Goal: Information Seeking & Learning: Learn about a topic

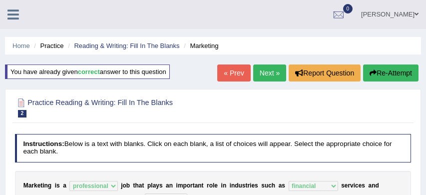
select select "professional"
select select "financial"
select select "imbalance"
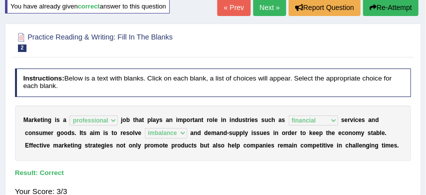
click at [263, 8] on link "Next »" at bounding box center [269, 7] width 33 height 17
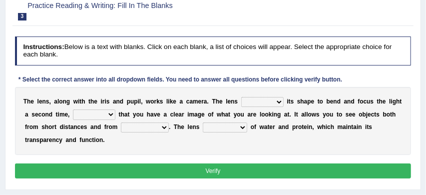
scroll to position [92, 0]
click at [279, 102] on select "adjusts shows selects presents" at bounding box center [262, 102] width 42 height 10
select select "shows"
click at [112, 115] on select "ensures to ensure ensure ensured" at bounding box center [94, 114] width 42 height 10
select select "ensure"
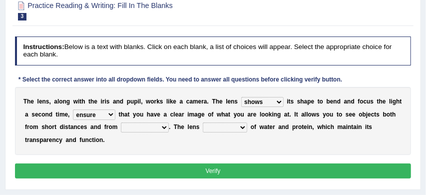
scroll to position [96, 0]
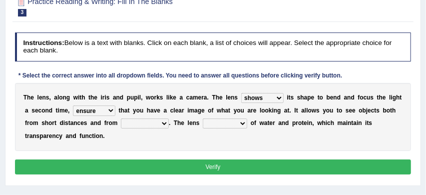
click at [165, 123] on select "far away in between further apart all along" at bounding box center [145, 123] width 48 height 10
select select "far away"
click at [242, 123] on select "constitutes comprises composes consists" at bounding box center [225, 123] width 44 height 10
select select "consists"
click at [223, 166] on button "Verify" at bounding box center [213, 166] width 397 height 14
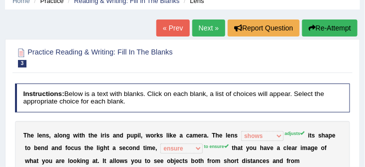
scroll to position [42, 0]
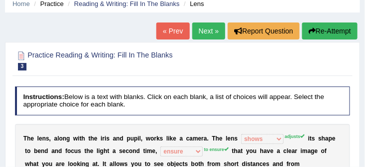
click at [329, 29] on button "Re-Attempt" at bounding box center [329, 30] width 55 height 17
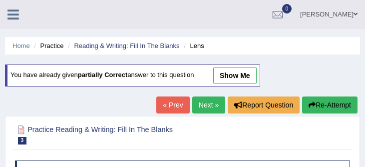
scroll to position [145, 0]
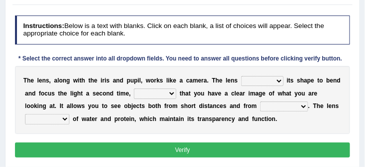
click at [279, 80] on select "adjusts shows selects presents" at bounding box center [262, 81] width 42 height 10
select select "adjusts"
click at [171, 94] on select "ensures to ensure ensure ensured" at bounding box center [155, 93] width 42 height 10
select select "to ensure"
click at [303, 108] on select "far away in between further apart all along" at bounding box center [284, 106] width 48 height 10
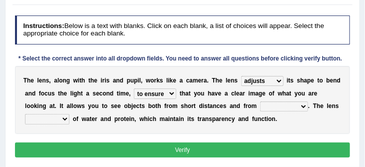
select select "far away"
click at [61, 120] on select "constitutes comprises composes consists" at bounding box center [47, 119] width 44 height 10
select select "consists"
click at [181, 150] on button "Verify" at bounding box center [183, 149] width 336 height 14
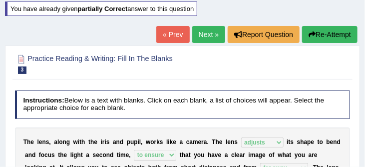
scroll to position [61, 0]
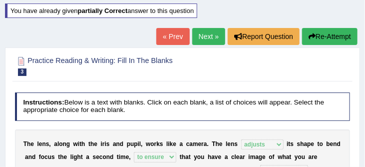
click at [203, 36] on link "Next »" at bounding box center [208, 36] width 33 height 17
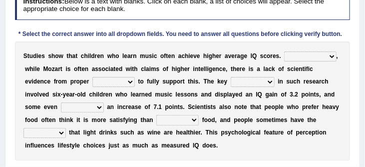
scroll to position [138, 0]
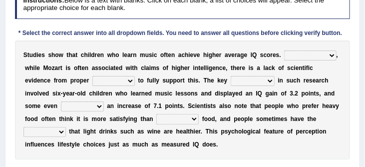
click at [330, 55] on select "However Therefore Consequently While" at bounding box center [310, 55] width 52 height 10
select select "Therefore"
click at [133, 81] on select "test tests testing tested" at bounding box center [113, 81] width 42 height 10
select select "test"
click at [267, 83] on select "process goal implication odd" at bounding box center [253, 81] width 44 height 10
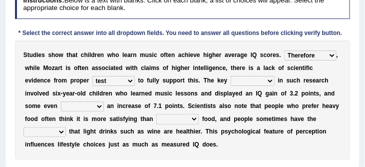
select select "odd"
click at [98, 108] on select "exhibited taught learned threatened" at bounding box center [82, 106] width 43 height 10
select select "learned"
click at [194, 120] on select "choosy lighter cushiony spooky" at bounding box center [177, 119] width 42 height 10
select select "choosy"
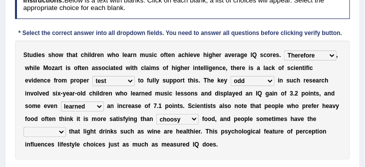
click at [60, 134] on select "illusion sight anecdote intention" at bounding box center [44, 132] width 42 height 10
select select "intention"
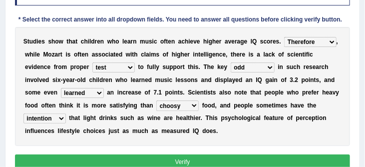
click at [173, 162] on button "Verify" at bounding box center [183, 161] width 336 height 14
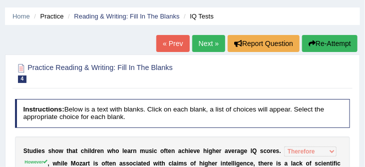
scroll to position [26, 0]
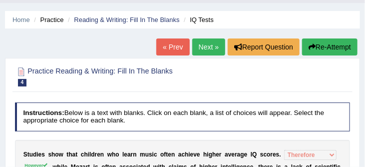
click at [206, 49] on link "Next »" at bounding box center [208, 46] width 33 height 17
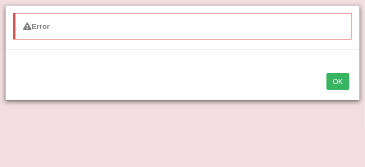
click at [337, 83] on button "OK" at bounding box center [338, 81] width 23 height 17
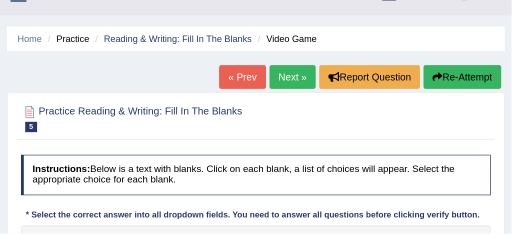
scroll to position [18, 0]
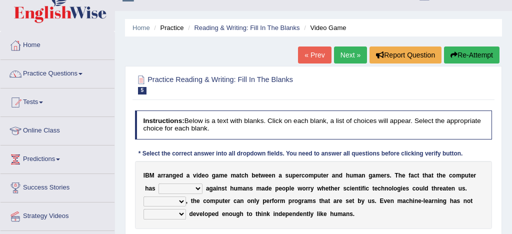
click at [196, 80] on h2 "Practice Reading & Writing: Fill In The Blanks 5 Video Game" at bounding box center [245, 83] width 221 height 21
click at [79, 70] on link "Practice Questions" at bounding box center [57, 72] width 114 height 25
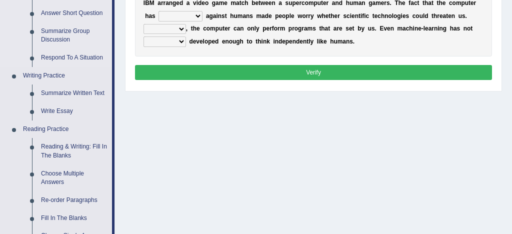
scroll to position [226, 0]
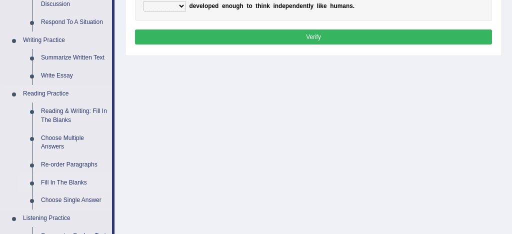
click at [86, 166] on link "Fill In The Blanks" at bounding box center [73, 183] width 75 height 18
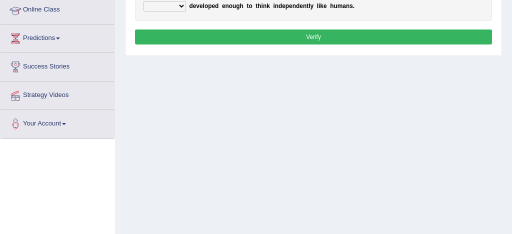
click at [86, 166] on div "Toggle navigation Home Practice Questions Speaking Practice Read Aloud Repeat S…" at bounding box center [256, 34] width 512 height 520
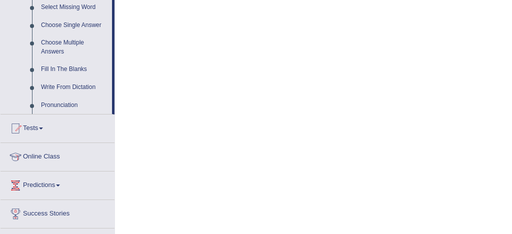
scroll to position [587, 0]
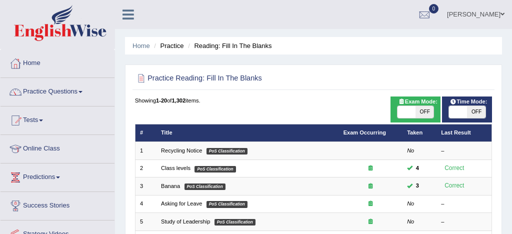
click at [430, 108] on span "OFF" at bounding box center [424, 112] width 18 height 12
checkbox input "true"
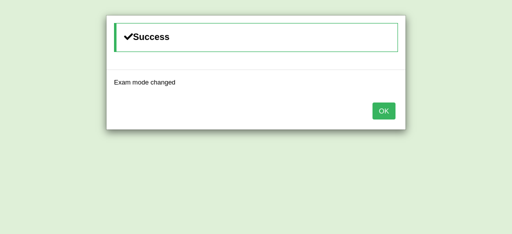
click at [382, 114] on button "OK" at bounding box center [383, 110] width 23 height 17
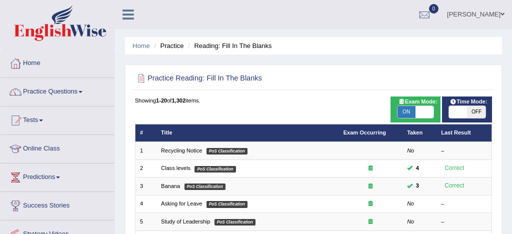
click at [382, 114] on body "Toggle navigation Home Practice Questions Speaking Practice Read Aloud Repeat S…" at bounding box center [256, 117] width 512 height 234
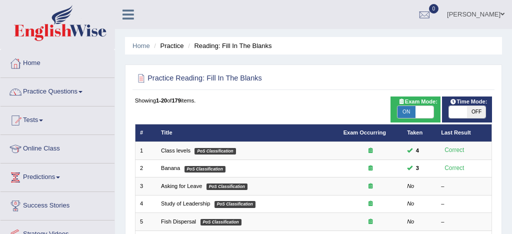
scroll to position [342, 0]
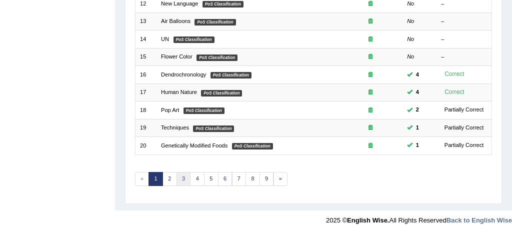
click at [185, 177] on link "3" at bounding box center [183, 179] width 14 height 14
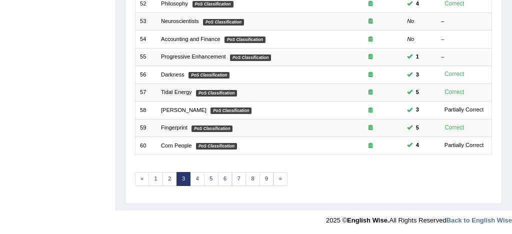
scroll to position [342, 0]
click at [208, 181] on link "5" at bounding box center [211, 179] width 14 height 14
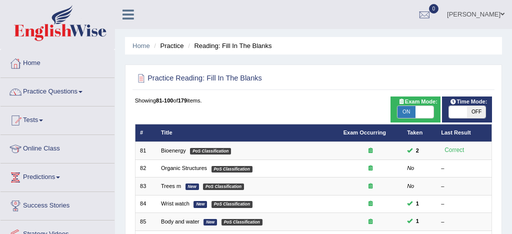
scroll to position [342, 0]
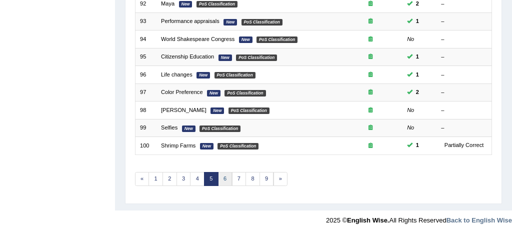
click at [222, 180] on link "6" at bounding box center [225, 179] width 14 height 14
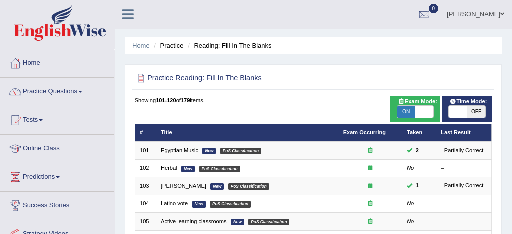
scroll to position [342, 0]
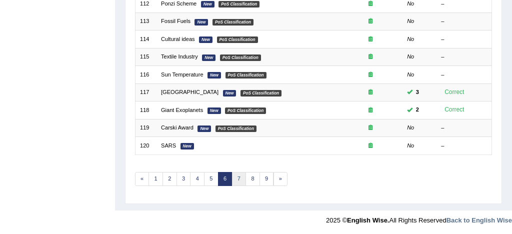
click at [242, 174] on link "7" at bounding box center [239, 179] width 14 height 14
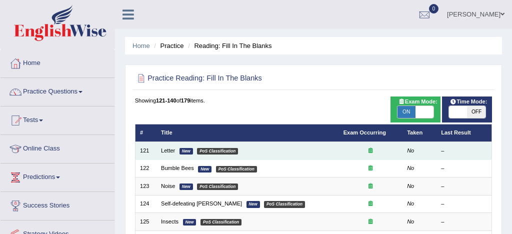
click at [169, 154] on td "Letter New PoS Classification" at bounding box center [247, 150] width 182 height 17
click at [169, 152] on link "Letter" at bounding box center [168, 150] width 14 height 6
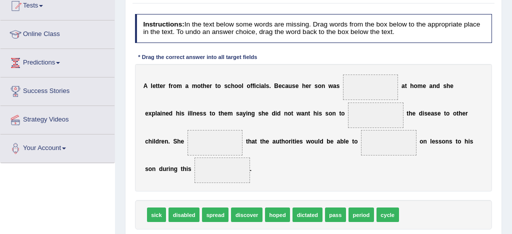
scroll to position [122, 0]
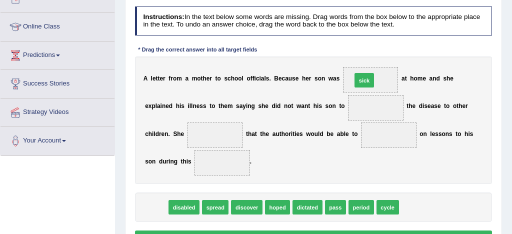
drag, startPoint x: 156, startPoint y: 206, endPoint x: 419, endPoint y: 58, distance: 301.9
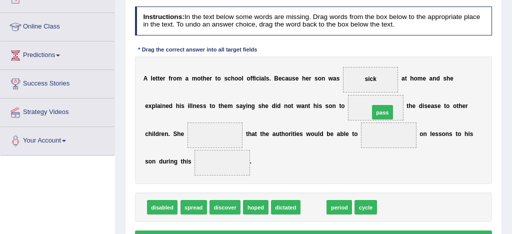
drag, startPoint x: 311, startPoint y: 209, endPoint x: 391, endPoint y: 97, distance: 137.6
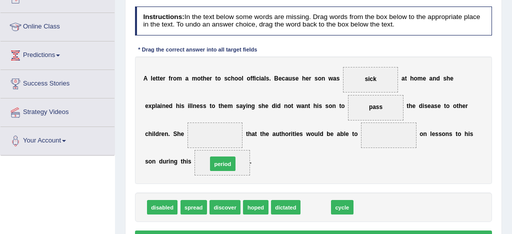
drag, startPoint x: 315, startPoint y: 206, endPoint x: 205, endPoint y: 155, distance: 120.8
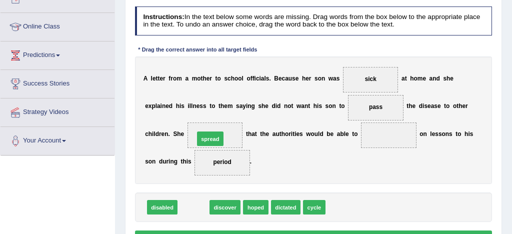
drag, startPoint x: 190, startPoint y: 209, endPoint x: 209, endPoint y: 129, distance: 82.3
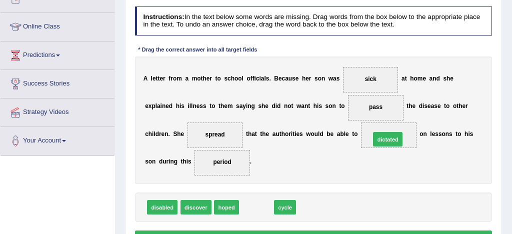
drag, startPoint x: 255, startPoint y: 209, endPoint x: 414, endPoint y: 127, distance: 179.3
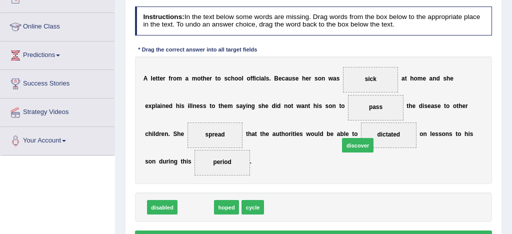
drag, startPoint x: 189, startPoint y: 206, endPoint x: 380, endPoint y: 134, distance: 204.1
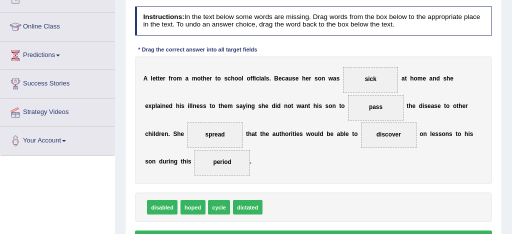
click at [380, 134] on span "discover" at bounding box center [388, 134] width 24 height 7
drag, startPoint x: 385, startPoint y: 135, endPoint x: 220, endPoint y: 130, distance: 165.1
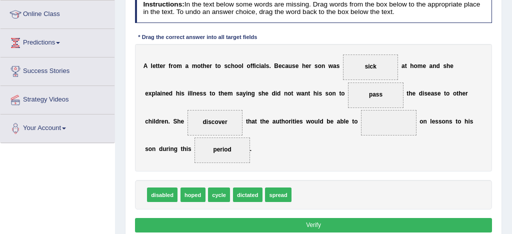
scroll to position [141, 0]
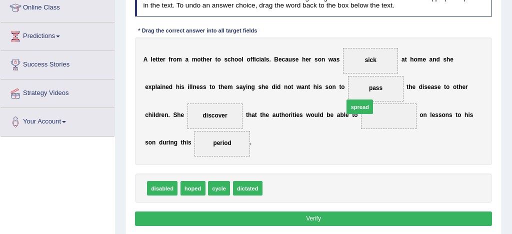
drag, startPoint x: 276, startPoint y: 186, endPoint x: 373, endPoint y: 91, distance: 136.1
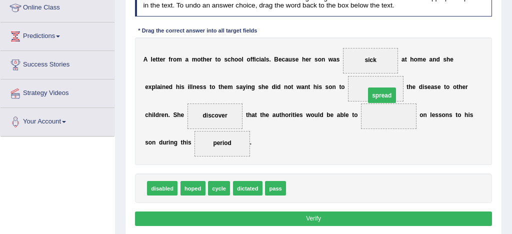
drag, startPoint x: 380, startPoint y: 118, endPoint x: 375, endPoint y: 91, distance: 27.0
drag, startPoint x: 386, startPoint y: 120, endPoint x: 374, endPoint y: 90, distance: 32.3
click at [374, 90] on div "A l e t t e r f r o m a m o t h e r t o s c h o o l o f f i c i a l s . B e c a…" at bounding box center [313, 100] width 357 height 127
drag, startPoint x: 386, startPoint y: 117, endPoint x: 378, endPoint y: 87, distance: 30.7
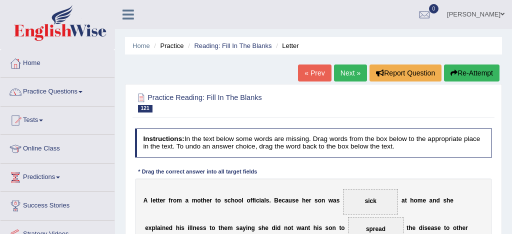
click at [459, 72] on button "Re-Attempt" at bounding box center [471, 72] width 55 height 17
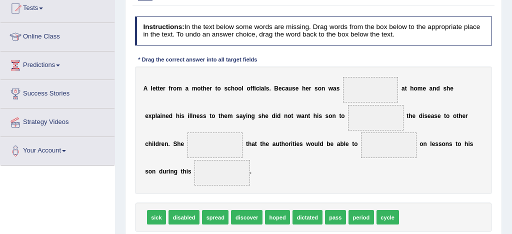
scroll to position [114, 0]
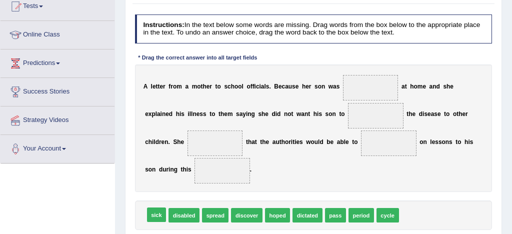
drag, startPoint x: 154, startPoint y: 213, endPoint x: 386, endPoint y: 122, distance: 249.4
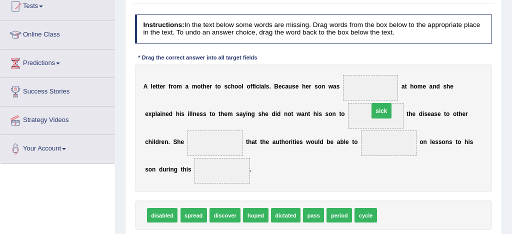
drag, startPoint x: 389, startPoint y: 142, endPoint x: 377, endPoint y: 86, distance: 57.3
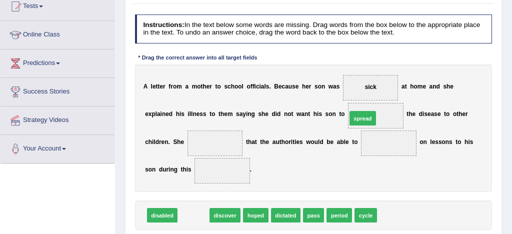
drag, startPoint x: 192, startPoint y: 215, endPoint x: 401, endPoint y: 96, distance: 240.0
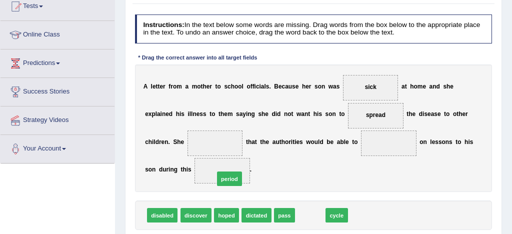
drag, startPoint x: 314, startPoint y: 216, endPoint x: 215, endPoint y: 172, distance: 108.1
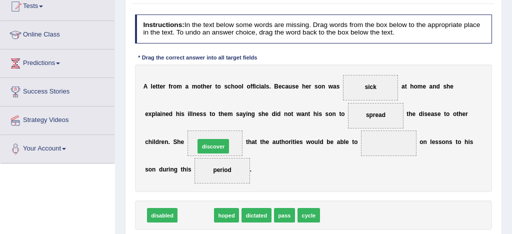
drag, startPoint x: 198, startPoint y: 216, endPoint x: 219, endPoint y: 135, distance: 83.5
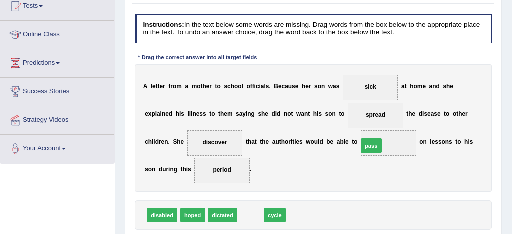
drag, startPoint x: 247, startPoint y: 213, endPoint x: 389, endPoint y: 131, distance: 164.0
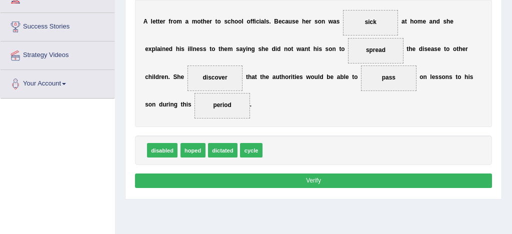
scroll to position [217, 0]
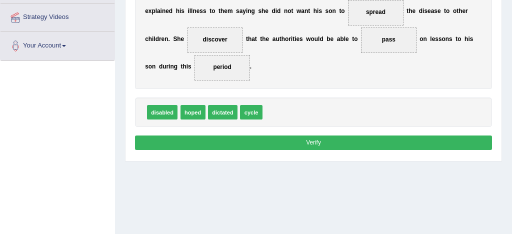
click at [340, 138] on button "Verify" at bounding box center [313, 142] width 357 height 14
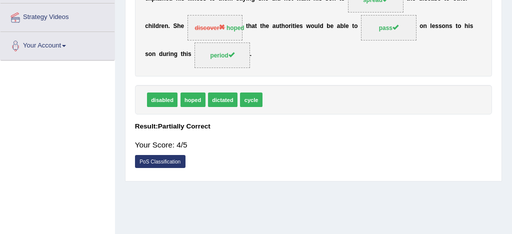
click at [290, 84] on div "Instructions: In the text below some words are missing. Drag words from the box…" at bounding box center [312, 42] width 361 height 269
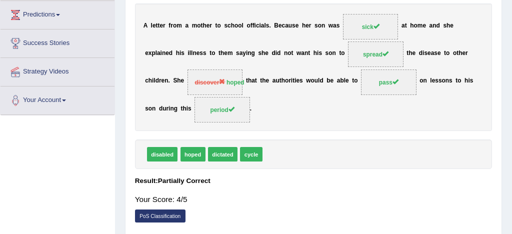
scroll to position [158, 0]
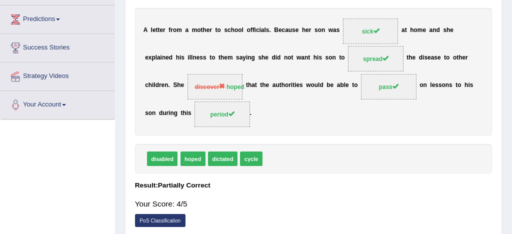
click at [332, 119] on div "A l e t t e r f r o m a m o t h e r t o s c h o o l o f f i c i a l s . B e c a…" at bounding box center [313, 71] width 357 height 127
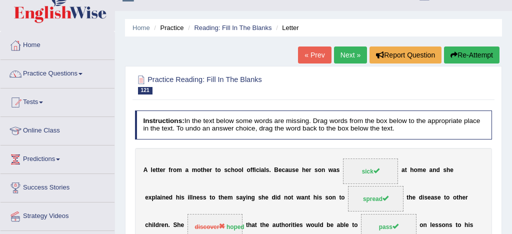
scroll to position [56, 0]
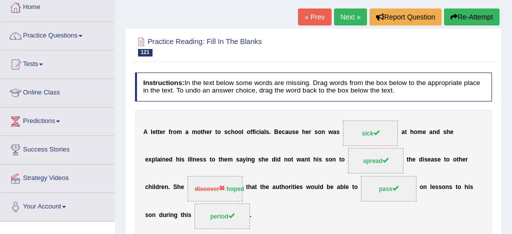
click at [346, 78] on div "Practice Reading: Fill In The Blanks 121 Letter Instructions: In the text below…" at bounding box center [313, 185] width 377 height 314
click at [343, 22] on link "Next »" at bounding box center [350, 16] width 33 height 17
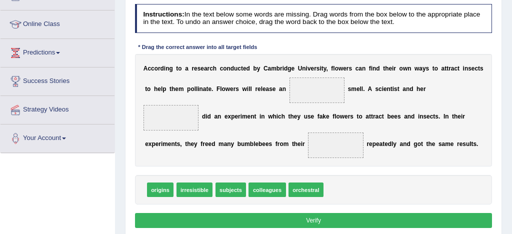
scroll to position [130, 0]
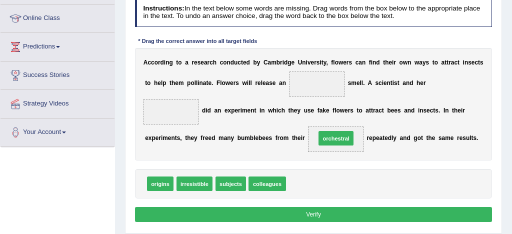
drag, startPoint x: 305, startPoint y: 184, endPoint x: 340, endPoint y: 130, distance: 64.2
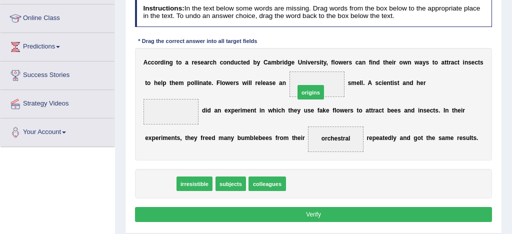
drag, startPoint x: 156, startPoint y: 185, endPoint x: 346, endPoint y: 70, distance: 222.5
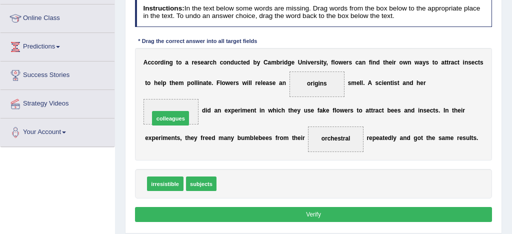
drag, startPoint x: 243, startPoint y: 187, endPoint x: 163, endPoint y: 106, distance: 113.8
click at [296, 212] on button "Verify" at bounding box center [313, 214] width 357 height 14
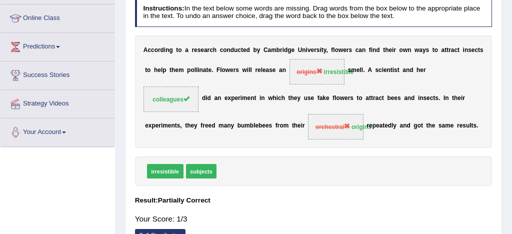
click at [296, 211] on div "Home Practice Reading: Fill In The Blanks Bumble Bees « Prev Next » Report Ques…" at bounding box center [313, 120] width 397 height 500
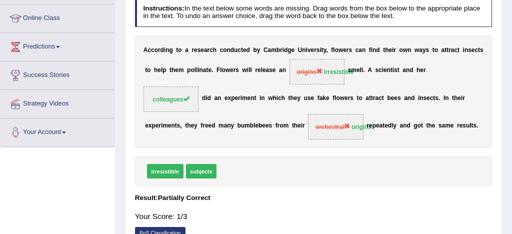
click at [302, 178] on div "irresistible subjects" at bounding box center [313, 170] width 357 height 29
click at [304, 178] on div "irresistible subjects" at bounding box center [313, 170] width 357 height 29
click at [345, 78] on span "origins irresistible" at bounding box center [316, 71] width 55 height 25
click at [374, 103] on div "A c c o r d i n g t o a r e s e a r c h c o n d u c t e d b y C a m b r i d g e…" at bounding box center [313, 91] width 357 height 113
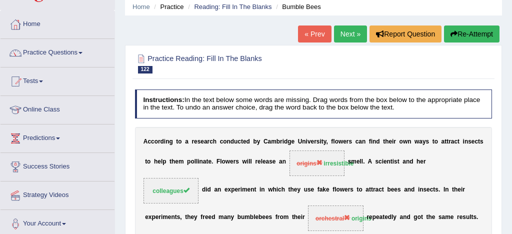
scroll to position [0, 0]
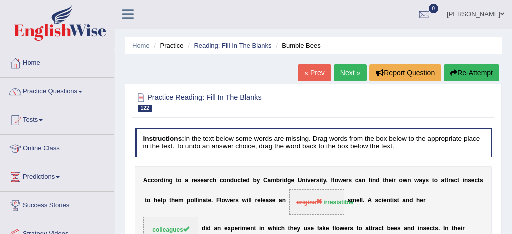
click at [350, 74] on link "Next »" at bounding box center [350, 72] width 33 height 17
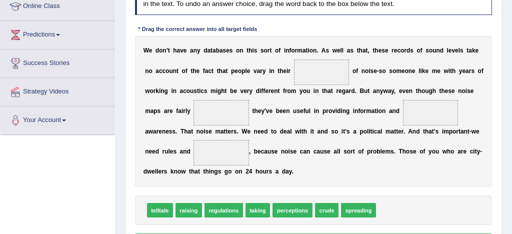
scroll to position [150, 0]
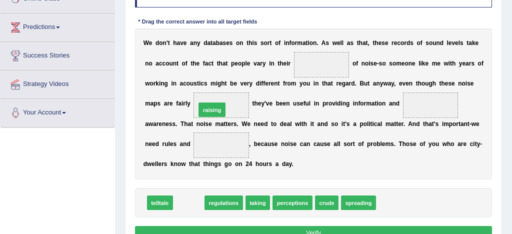
drag, startPoint x: 190, startPoint y: 202, endPoint x: 218, endPoint y: 93, distance: 112.5
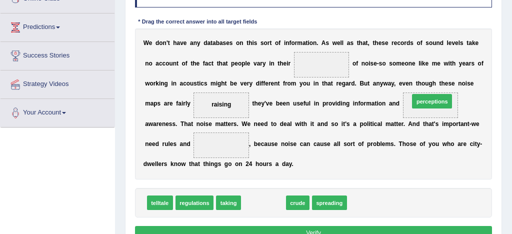
drag, startPoint x: 252, startPoint y: 205, endPoint x: 450, endPoint y: 86, distance: 231.4
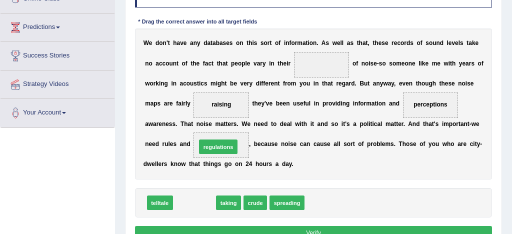
drag, startPoint x: 204, startPoint y: 204, endPoint x: 232, endPoint y: 137, distance: 72.3
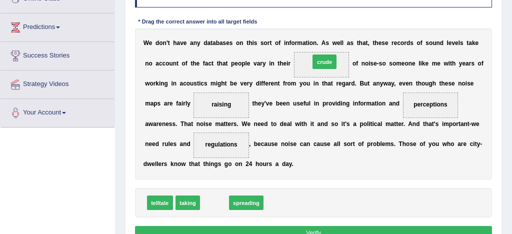
drag, startPoint x: 215, startPoint y: 205, endPoint x: 342, endPoint y: 39, distance: 209.0
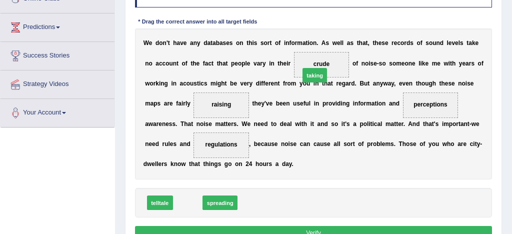
drag, startPoint x: 184, startPoint y: 205, endPoint x: 334, endPoint y: 50, distance: 215.7
click at [287, 230] on button "Verify" at bounding box center [313, 233] width 357 height 14
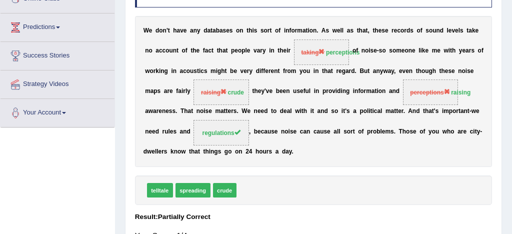
click at [318, 60] on span "taking perceptions" at bounding box center [321, 51] width 55 height 25
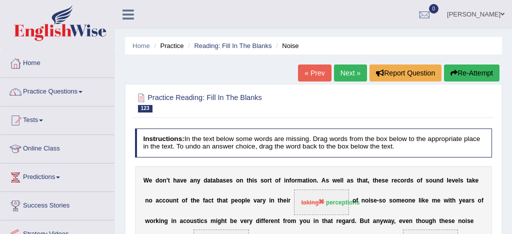
click at [348, 73] on link "Next »" at bounding box center [350, 72] width 33 height 17
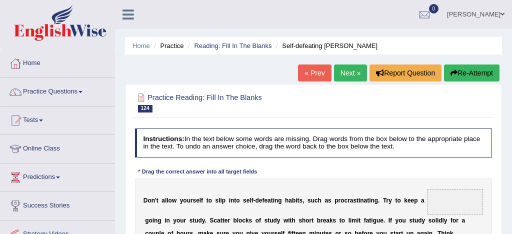
click at [348, 74] on link "Next »" at bounding box center [350, 72] width 33 height 17
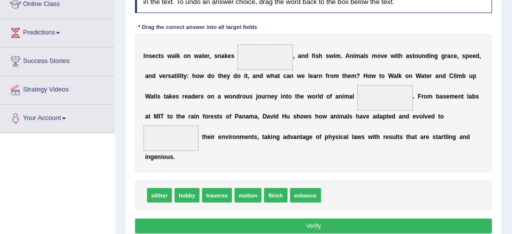
scroll to position [147, 0]
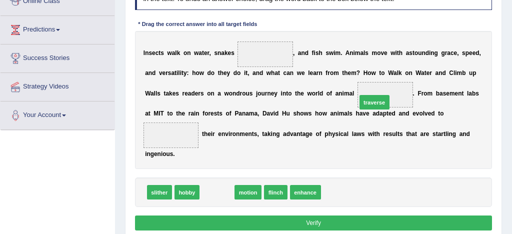
drag, startPoint x: 215, startPoint y: 192, endPoint x: 403, endPoint y: 79, distance: 220.0
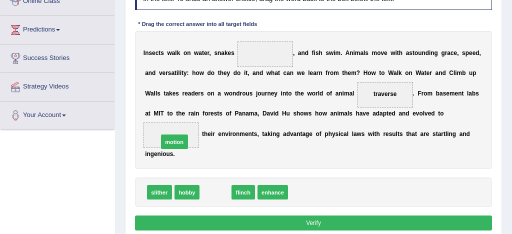
drag, startPoint x: 215, startPoint y: 194, endPoint x: 167, endPoint y: 134, distance: 76.8
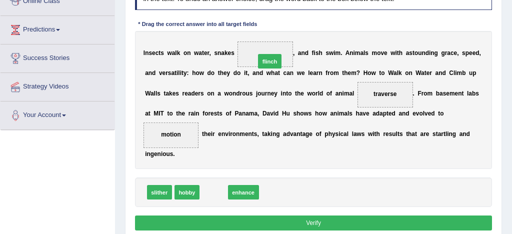
drag, startPoint x: 210, startPoint y: 193, endPoint x: 274, endPoint y: 39, distance: 166.7
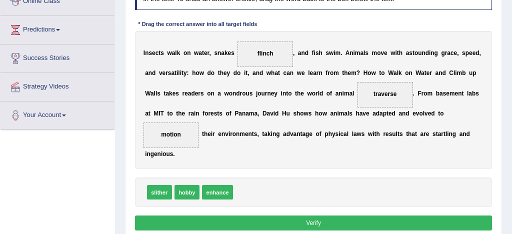
click at [318, 224] on button "Verify" at bounding box center [313, 222] width 357 height 14
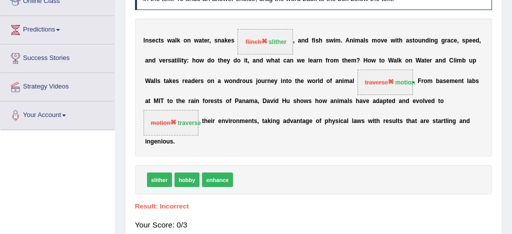
scroll to position [0, 0]
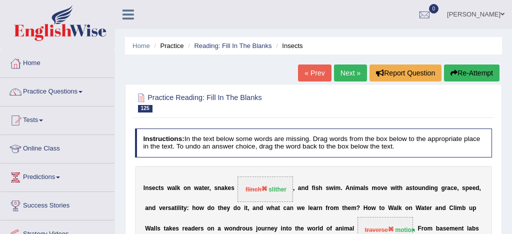
click at [341, 72] on link "Next »" at bounding box center [350, 72] width 33 height 17
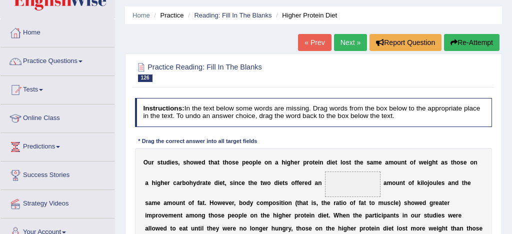
scroll to position [30, 0]
click at [346, 75] on h2 "Practice Reading: Fill In The Blanks 126 Higher Protein Diet" at bounding box center [245, 71] width 221 height 21
click at [342, 39] on link "Next »" at bounding box center [350, 42] width 33 height 17
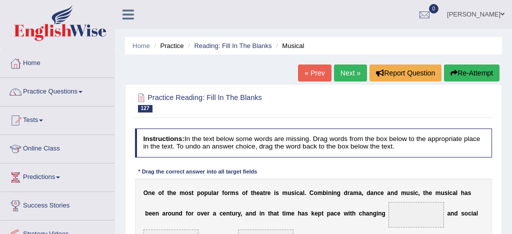
scroll to position [142, 0]
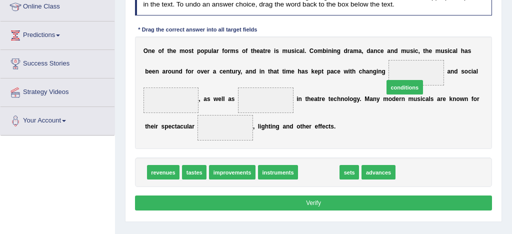
drag, startPoint x: 319, startPoint y: 174, endPoint x: 422, endPoint y: 62, distance: 152.1
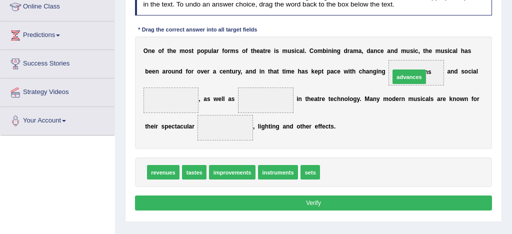
drag, startPoint x: 333, startPoint y: 173, endPoint x: 415, endPoint y: 61, distance: 138.8
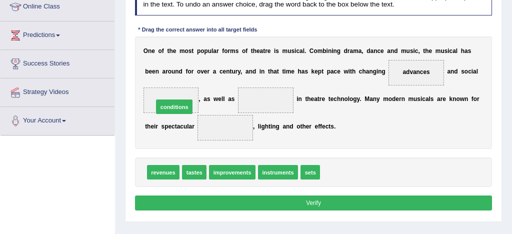
drag, startPoint x: 340, startPoint y: 175, endPoint x: 140, endPoint y: 95, distance: 214.7
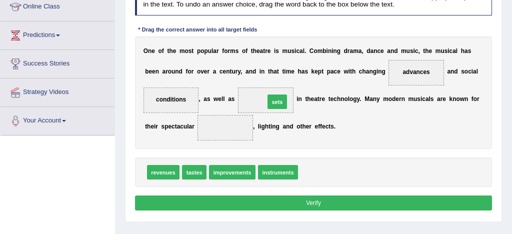
drag, startPoint x: 310, startPoint y: 172, endPoint x: 270, endPoint y: 89, distance: 92.6
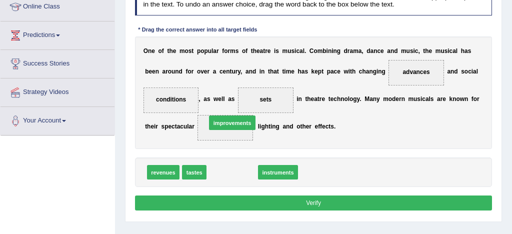
drag, startPoint x: 236, startPoint y: 171, endPoint x: 236, endPoint y: 112, distance: 59.0
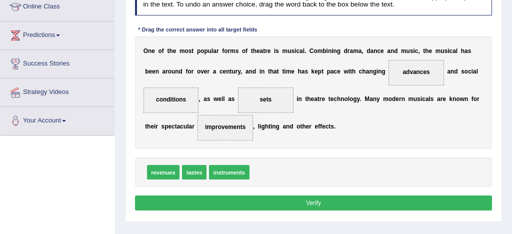
click at [298, 200] on button "Verify" at bounding box center [313, 202] width 357 height 14
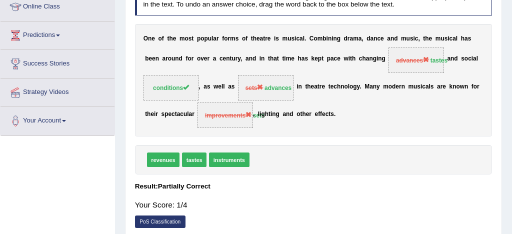
click at [320, 121] on div "O n e o f t h e m o s t p o p u l a r f o r m s o f t h e a t r e i s m u s i c…" at bounding box center [313, 80] width 357 height 113
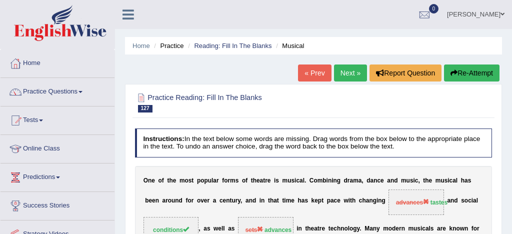
click at [344, 71] on link "Next »" at bounding box center [350, 72] width 33 height 17
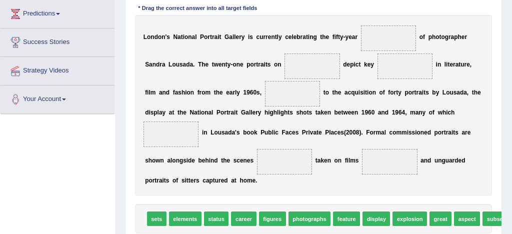
scroll to position [163, 0]
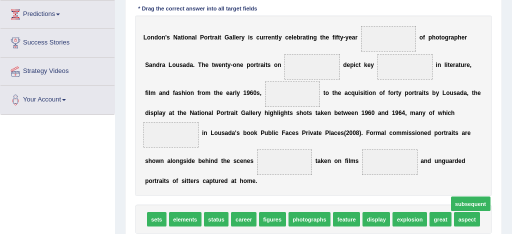
drag, startPoint x: 494, startPoint y: 219, endPoint x: 456, endPoint y: 200, distance: 41.8
drag, startPoint x: 496, startPoint y: 221, endPoint x: 466, endPoint y: 214, distance: 30.8
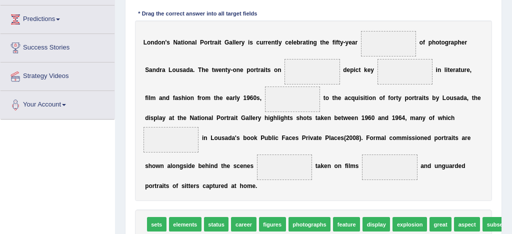
scroll to position [156, 0]
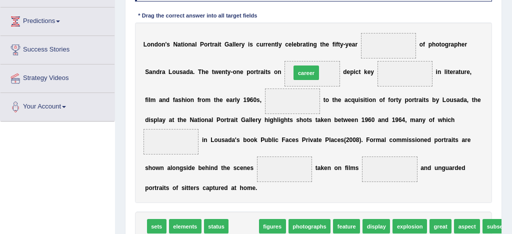
drag, startPoint x: 244, startPoint y: 229, endPoint x: 321, endPoint y: 42, distance: 201.9
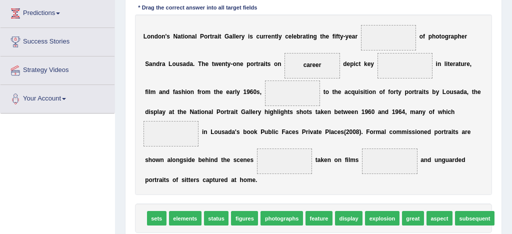
scroll to position [165, 0]
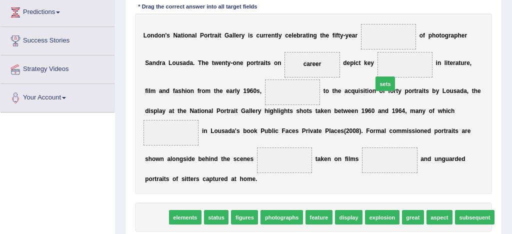
drag, startPoint x: 155, startPoint y: 218, endPoint x: 433, endPoint y: 55, distance: 322.5
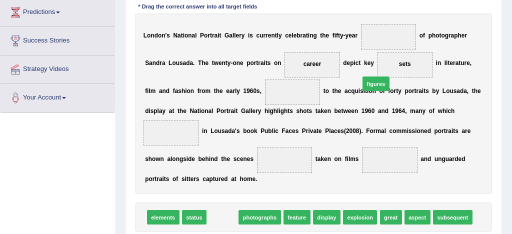
drag, startPoint x: 226, startPoint y: 217, endPoint x: 407, endPoint y: 60, distance: 239.2
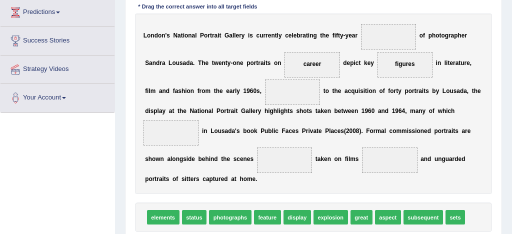
click at [407, 60] on span "figures" at bounding box center [404, 64] width 55 height 25
drag, startPoint x: 313, startPoint y: 65, endPoint x: 373, endPoint y: 33, distance: 68.0
click at [374, 33] on span "career" at bounding box center [388, 36] width 55 height 25
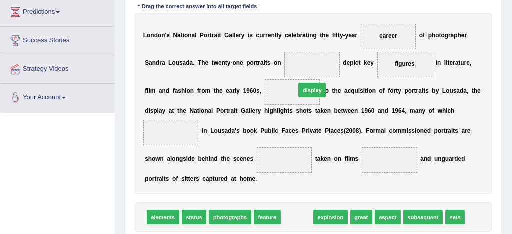
drag, startPoint x: 288, startPoint y: 216, endPoint x: 306, endPoint y: 67, distance: 150.1
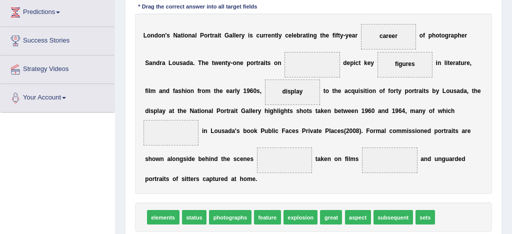
click at [307, 64] on span at bounding box center [311, 64] width 55 height 25
drag, startPoint x: 290, startPoint y: 95, endPoint x: 312, endPoint y: 63, distance: 38.1
click at [312, 62] on span "display" at bounding box center [312, 63] width 20 height 7
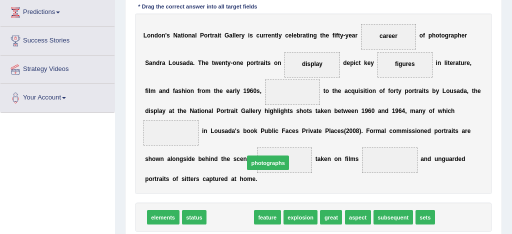
drag, startPoint x: 235, startPoint y: 219, endPoint x: 280, endPoint y: 154, distance: 78.8
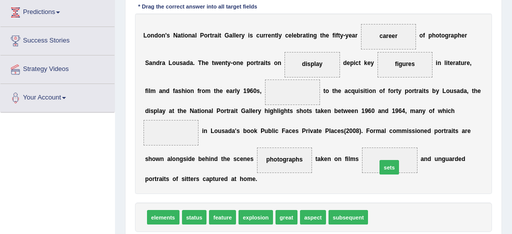
drag, startPoint x: 376, startPoint y: 216, endPoint x: 386, endPoint y: 157, distance: 59.9
click at [386, 156] on span "sets" at bounding box center [389, 159] width 12 height 7
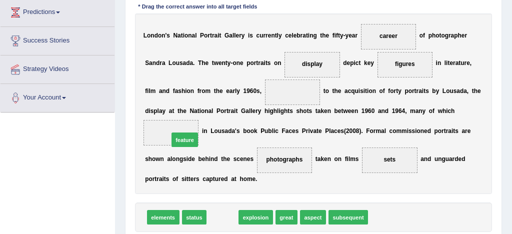
drag, startPoint x: 226, startPoint y: 217, endPoint x: 182, endPoint y: 125, distance: 101.5
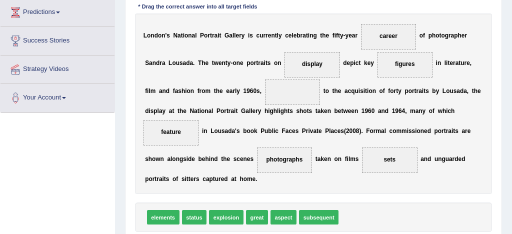
click at [182, 126] on span "feature" at bounding box center [170, 132] width 55 height 25
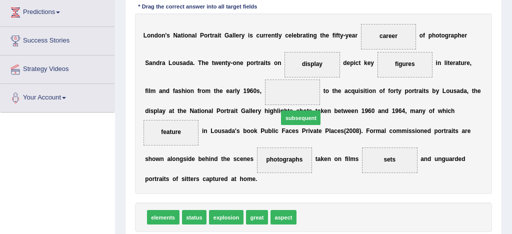
drag, startPoint x: 316, startPoint y: 216, endPoint x: 293, endPoint y: 99, distance: 119.1
click at [293, 92] on div "Instructions: In the text below some words are missing. Drag words from the box…" at bounding box center [312, 111] width 361 height 302
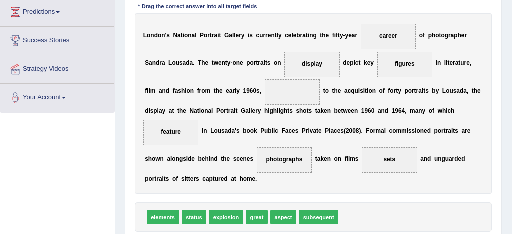
click at [293, 92] on span at bounding box center [292, 91] width 55 height 25
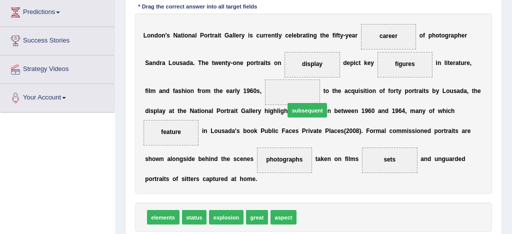
drag, startPoint x: 309, startPoint y: 216, endPoint x: 295, endPoint y: 91, distance: 125.8
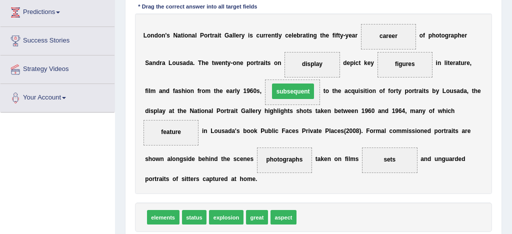
click at [294, 88] on span "subsequent" at bounding box center [293, 90] width 42 height 15
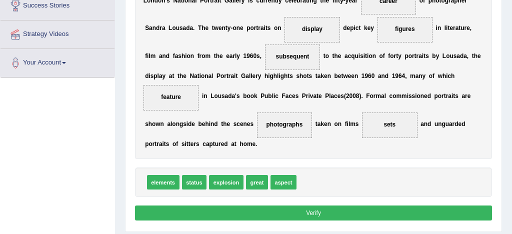
scroll to position [200, 0]
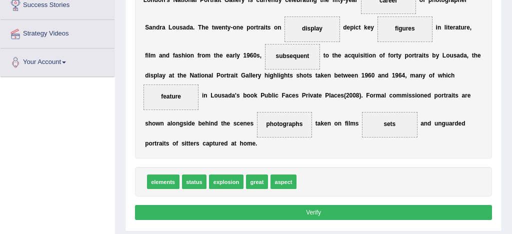
click at [319, 208] on button "Verify" at bounding box center [313, 212] width 357 height 14
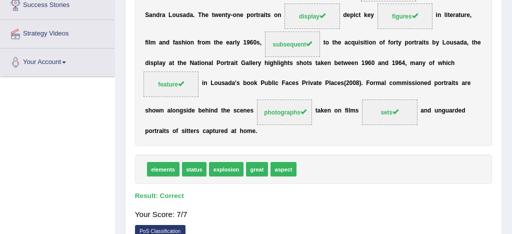
scroll to position [0, 0]
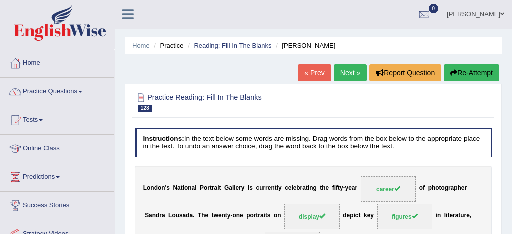
click at [345, 78] on link "Next »" at bounding box center [350, 72] width 33 height 17
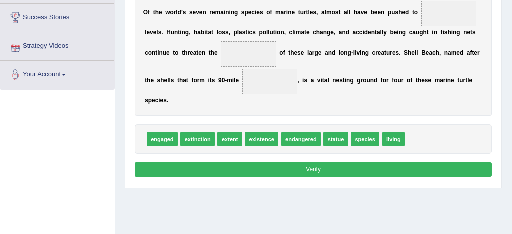
scroll to position [138, 0]
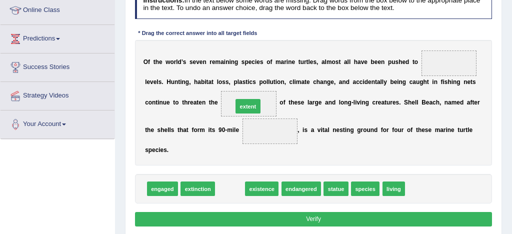
drag, startPoint x: 230, startPoint y: 191, endPoint x: 252, endPoint y: 94, distance: 99.5
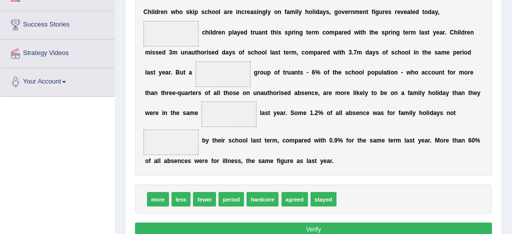
scroll to position [181, 0]
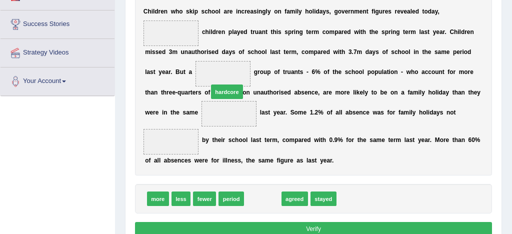
drag, startPoint x: 268, startPoint y: 198, endPoint x: 226, endPoint y: 72, distance: 132.8
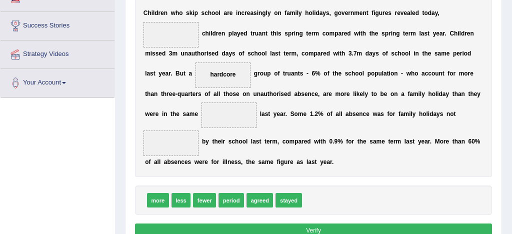
scroll to position [179, 0]
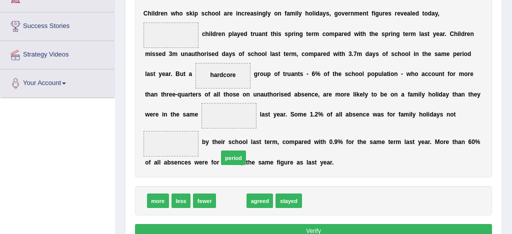
drag, startPoint x: 233, startPoint y: 204, endPoint x: 235, endPoint y: 130, distance: 73.5
click at [235, 150] on span "period" at bounding box center [233, 157] width 25 height 14
drag, startPoint x: 230, startPoint y: 203, endPoint x: 222, endPoint y: 105, distance: 98.4
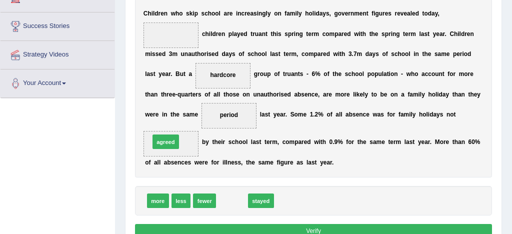
drag, startPoint x: 234, startPoint y: 200, endPoint x: 155, endPoint y: 131, distance: 104.8
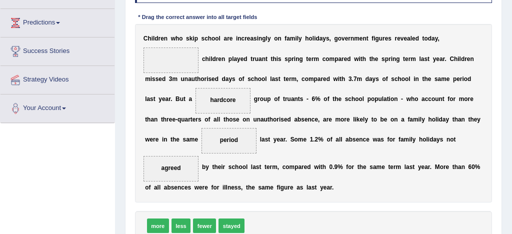
scroll to position [155, 0]
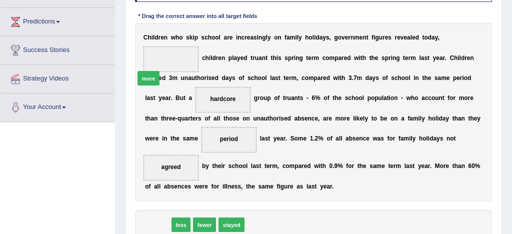
drag, startPoint x: 158, startPoint y: 224, endPoint x: 151, endPoint y: 34, distance: 190.1
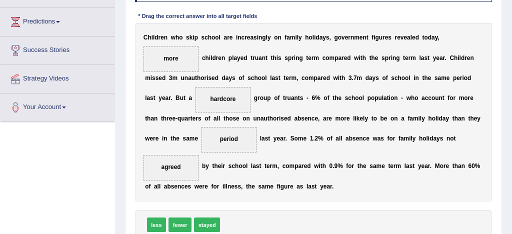
scroll to position [160, 0]
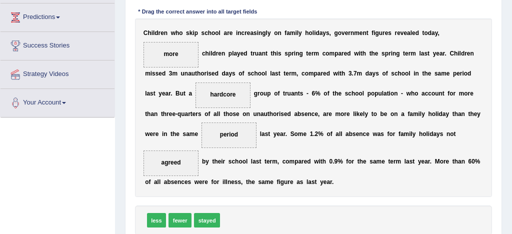
click at [336, 193] on div "C h i l d r e n w h o s k i p s c h o o l a r e i n c r e a s i n g l y o n f a…" at bounding box center [313, 107] width 357 height 178
click at [321, 194] on div "C h i l d r e n w h o s k i p s c h o o l a r e i n c r e a s i n g l y o n f a…" at bounding box center [313, 107] width 357 height 178
click at [341, 186] on div "C h i l d r e n w h o s k i p s c h o o l a r e i n c r e a s i n g l y o n f a…" at bounding box center [313, 107] width 357 height 178
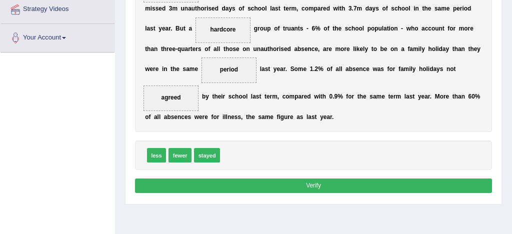
scroll to position [234, 0]
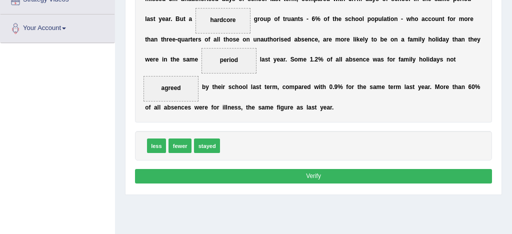
click at [336, 176] on button "Verify" at bounding box center [313, 176] width 357 height 14
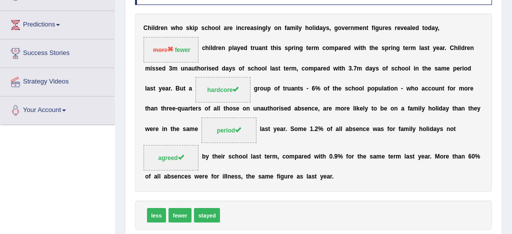
scroll to position [0, 0]
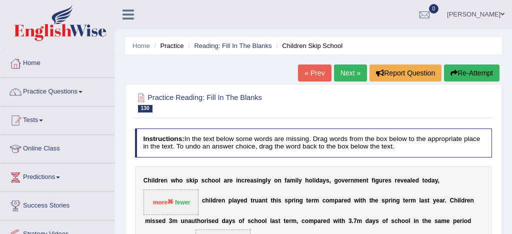
click at [340, 71] on link "Next »" at bounding box center [350, 72] width 33 height 17
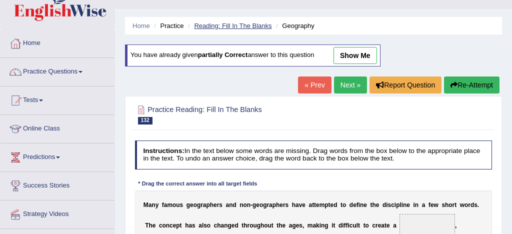
scroll to position [20, 0]
click at [251, 26] on link "Reading: Fill In The Blanks" at bounding box center [232, 25] width 77 height 7
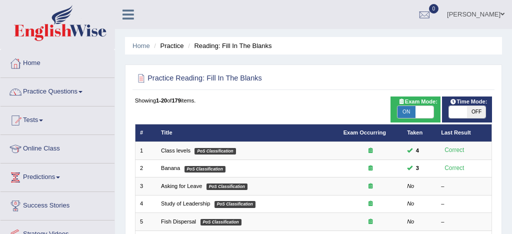
scroll to position [342, 0]
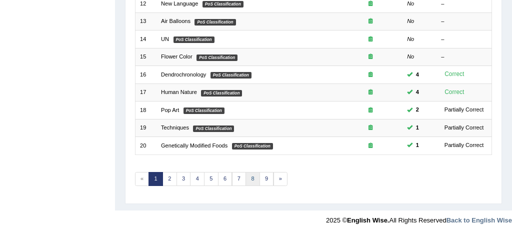
click at [251, 176] on link "8" at bounding box center [252, 179] width 14 height 14
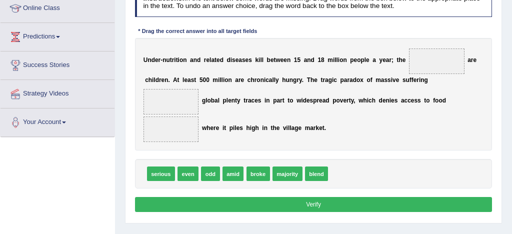
scroll to position [138, 0]
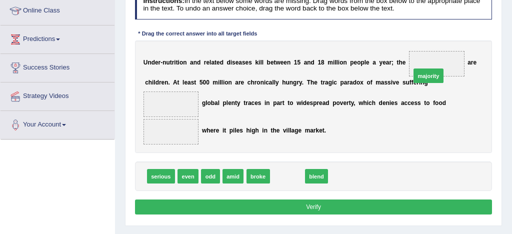
drag, startPoint x: 286, startPoint y: 176, endPoint x: 465, endPoint y: 52, distance: 217.3
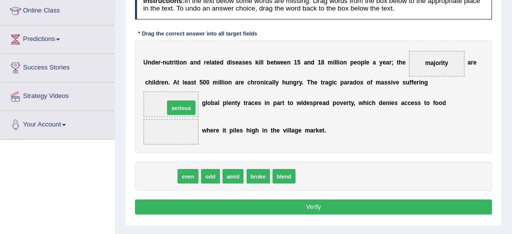
drag, startPoint x: 156, startPoint y: 179, endPoint x: 180, endPoint y: 98, distance: 84.5
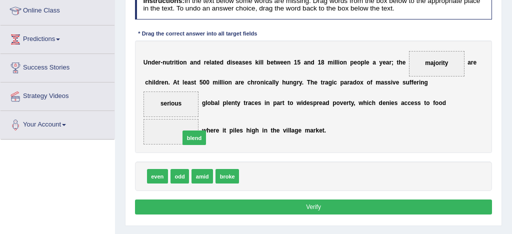
drag, startPoint x: 258, startPoint y: 176, endPoint x: 188, endPoint y: 131, distance: 83.1
click at [187, 131] on span "blend" at bounding box center [170, 131] width 55 height 25
click at [309, 210] on button "Verify" at bounding box center [313, 206] width 357 height 14
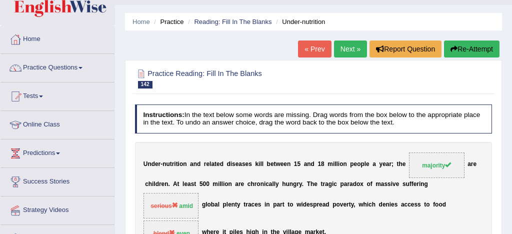
scroll to position [0, 0]
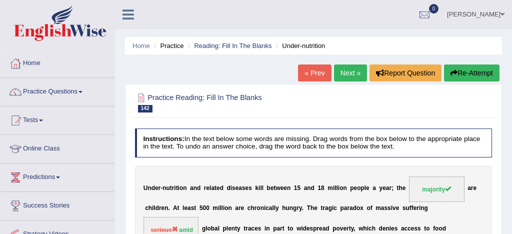
click at [344, 72] on link "Next »" at bounding box center [350, 72] width 33 height 17
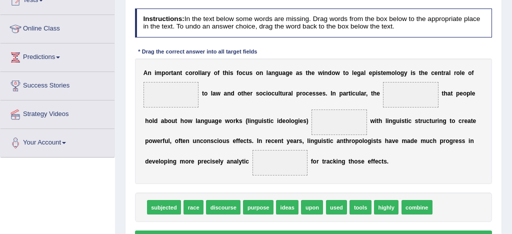
scroll to position [120, 0]
drag, startPoint x: 256, startPoint y: 206, endPoint x: 446, endPoint y: 54, distance: 243.7
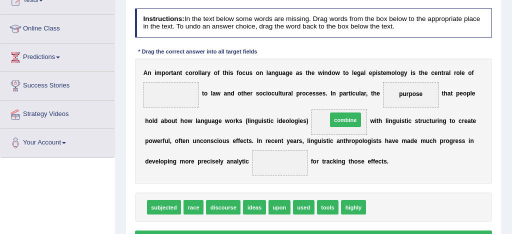
drag, startPoint x: 393, startPoint y: 207, endPoint x: 343, endPoint y: 99, distance: 119.2
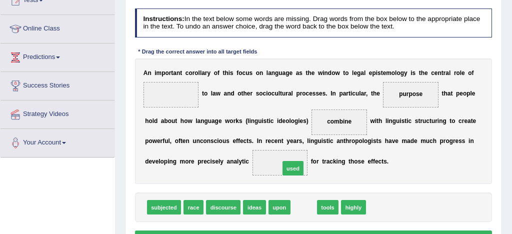
drag, startPoint x: 305, startPoint y: 205, endPoint x: 293, endPoint y: 159, distance: 48.0
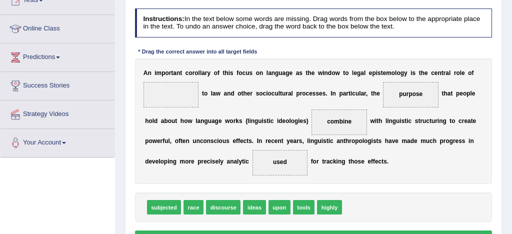
drag, startPoint x: 176, startPoint y: 105, endPoint x: 176, endPoint y: 92, distance: 12.5
click at [176, 91] on span at bounding box center [170, 94] width 55 height 25
drag, startPoint x: 219, startPoint y: 206, endPoint x: 163, endPoint y: 96, distance: 123.6
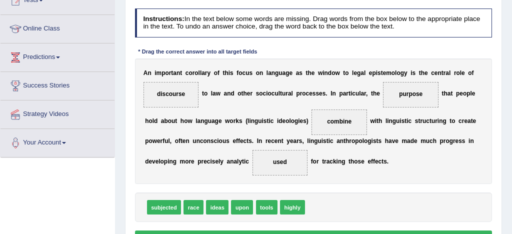
click at [164, 95] on span "discourse" at bounding box center [171, 93] width 28 height 7
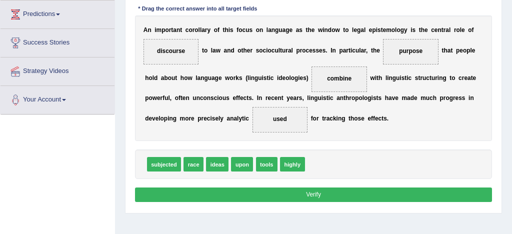
scroll to position [167, 0]
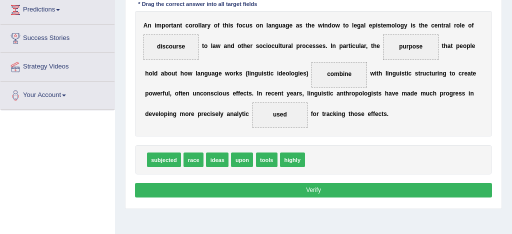
click at [323, 188] on button "Verify" at bounding box center [313, 190] width 357 height 14
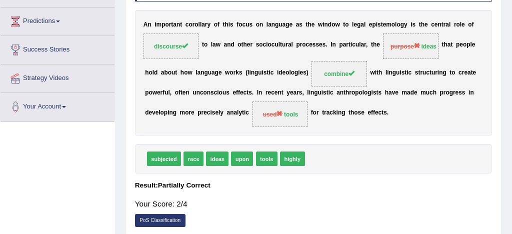
scroll to position [0, 0]
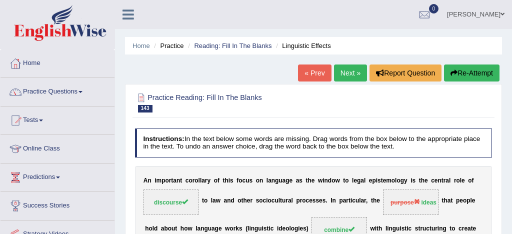
click at [338, 75] on link "Next »" at bounding box center [350, 72] width 33 height 17
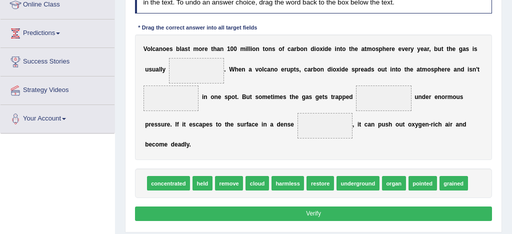
scroll to position [123, 0]
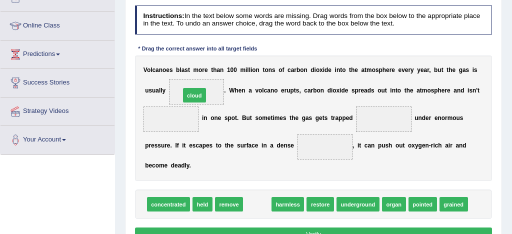
drag, startPoint x: 260, startPoint y: 205, endPoint x: 185, endPoint y: 64, distance: 159.5
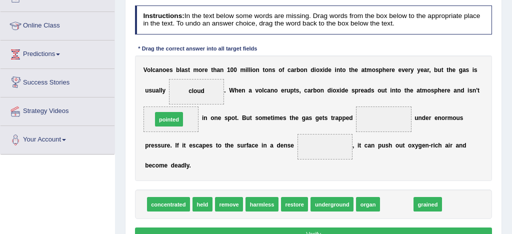
drag, startPoint x: 394, startPoint y: 204, endPoint x: 126, endPoint y: 105, distance: 285.8
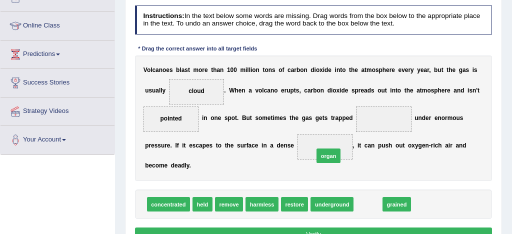
drag, startPoint x: 369, startPoint y: 206, endPoint x: 321, endPoint y: 146, distance: 76.5
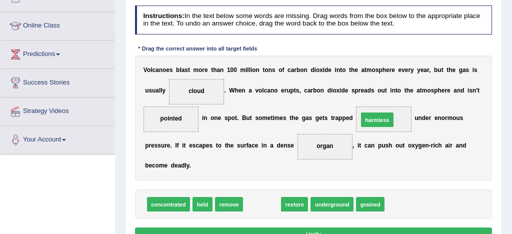
drag, startPoint x: 261, startPoint y: 206, endPoint x: 397, endPoint y: 106, distance: 168.4
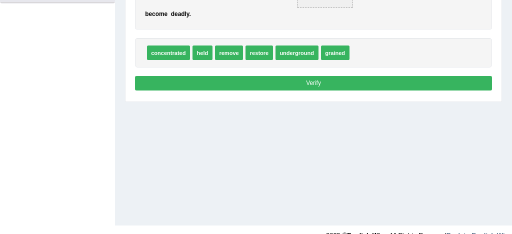
scroll to position [284, 0]
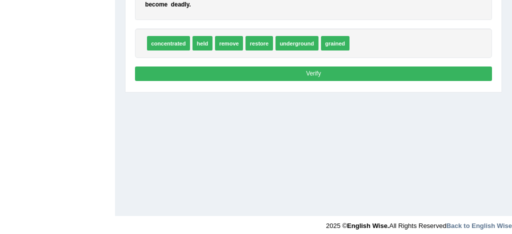
click at [345, 72] on button "Verify" at bounding box center [313, 73] width 357 height 14
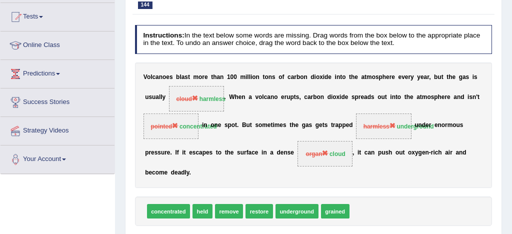
scroll to position [0, 0]
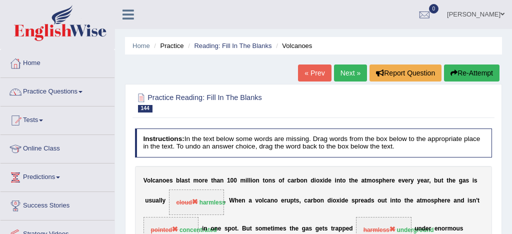
click at [296, 172] on div "V o l c a n o e s b l a s t m o r e t h a n 1 0 0 m i l l i o n t o n s o f c a…" at bounding box center [313, 228] width 357 height 125
click at [352, 74] on link "Next »" at bounding box center [350, 72] width 33 height 17
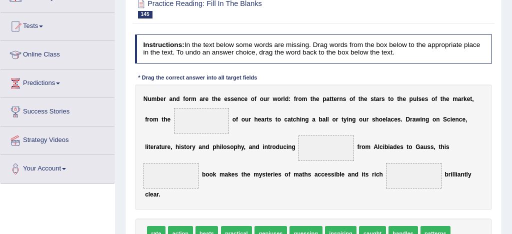
scroll to position [94, 0]
drag, startPoint x: 447, startPoint y: 126, endPoint x: 226, endPoint y: 172, distance: 226.1
click at [226, 172] on b "a" at bounding box center [226, 174] width 3 height 7
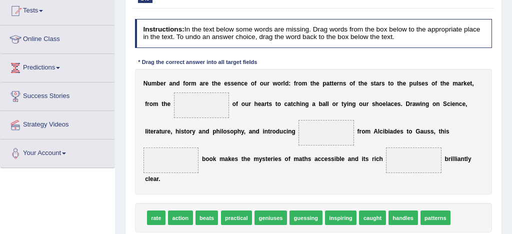
scroll to position [116, 0]
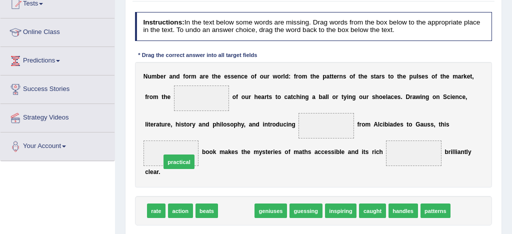
drag, startPoint x: 245, startPoint y: 210, endPoint x: 176, endPoint y: 152, distance: 90.1
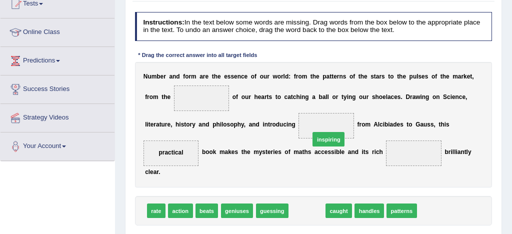
drag, startPoint x: 309, startPoint y: 215, endPoint x: 335, endPoint y: 130, distance: 88.3
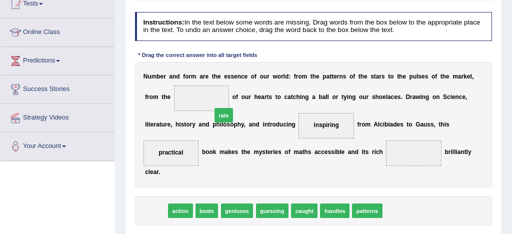
drag, startPoint x: 152, startPoint y: 211, endPoint x: 220, endPoint y: 92, distance: 137.0
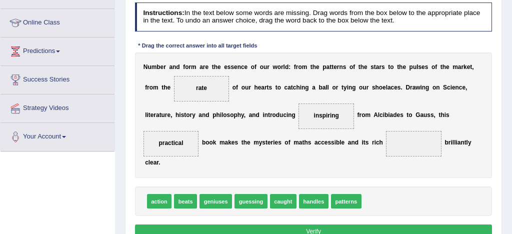
scroll to position [126, 0]
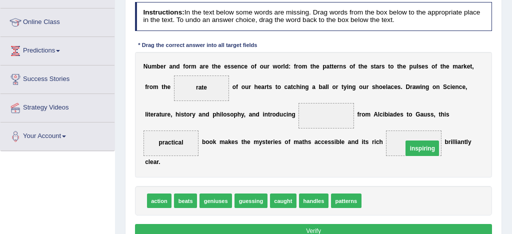
drag, startPoint x: 325, startPoint y: 115, endPoint x: 439, endPoint y: 155, distance: 120.3
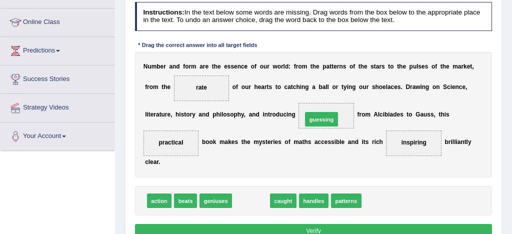
drag, startPoint x: 251, startPoint y: 202, endPoint x: 334, endPoint y: 107, distance: 126.1
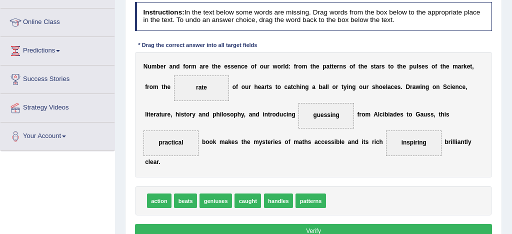
click at [352, 227] on button "Verify" at bounding box center [313, 231] width 357 height 14
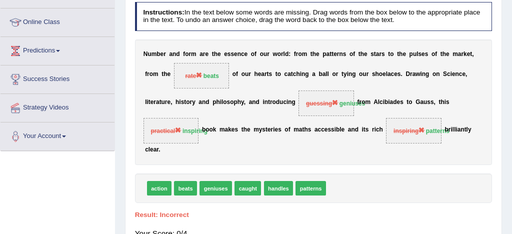
click at [272, 164] on div "Instructions: In the text below some words are missing. Drag words from the box…" at bounding box center [312, 131] width 361 height 267
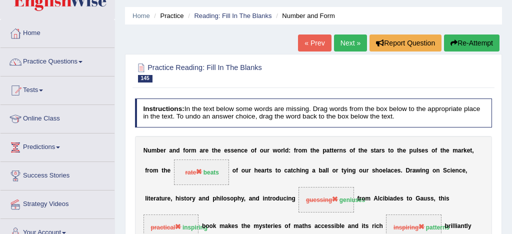
scroll to position [0, 0]
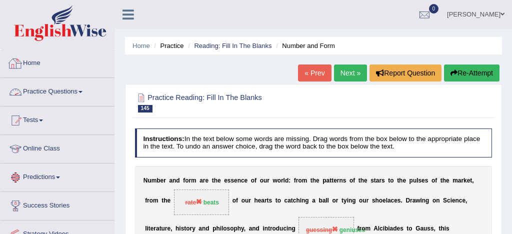
click at [32, 61] on link "Home" at bounding box center [57, 61] width 114 height 25
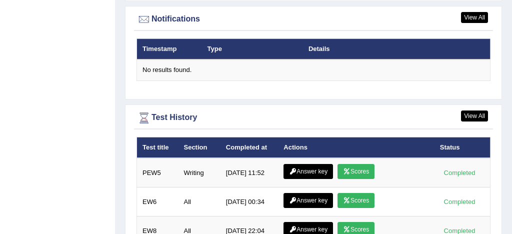
scroll to position [1245, 0]
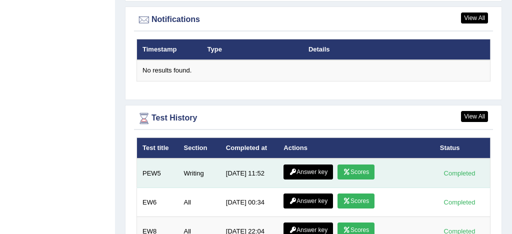
click at [360, 171] on link "Scores" at bounding box center [355, 171] width 37 height 15
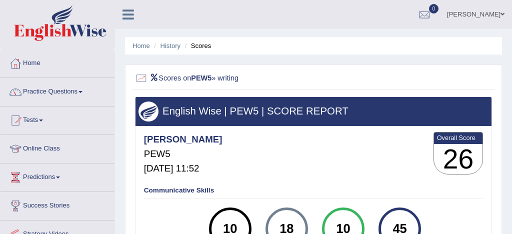
click at [311, 182] on div "Communicative Skills 10 Listening 18 [GEOGRAPHIC_DATA] 10 Speaking 45 Writing" at bounding box center [312, 222] width 343 height 80
click at [170, 46] on link "History" at bounding box center [170, 45] width 20 height 7
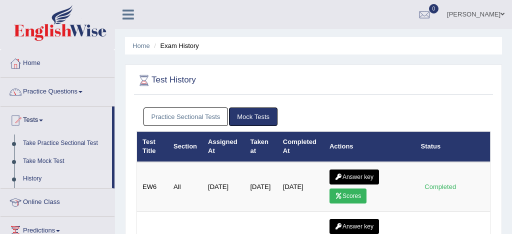
click at [184, 113] on link "Practice Sectional Tests" at bounding box center [185, 116] width 85 height 18
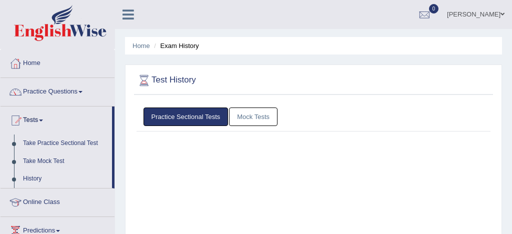
click at [184, 113] on link "Practice Sectional Tests" at bounding box center [185, 116] width 85 height 18
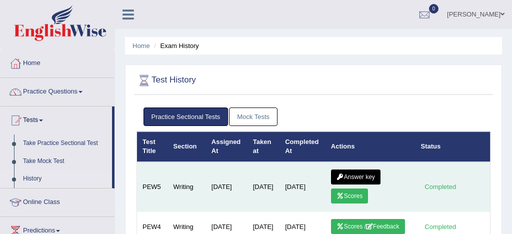
click at [345, 175] on link "Answer key" at bounding box center [355, 176] width 49 height 15
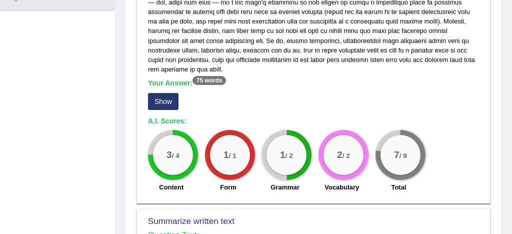
scroll to position [265, 0]
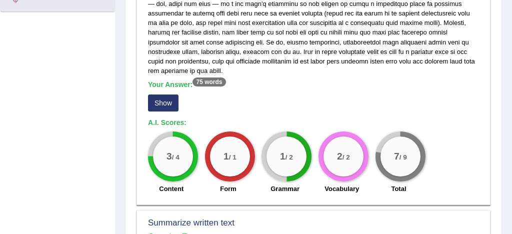
click at [161, 105] on button "Show" at bounding box center [163, 102] width 30 height 17
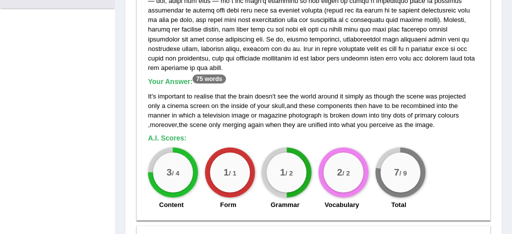
scroll to position [270, 0]
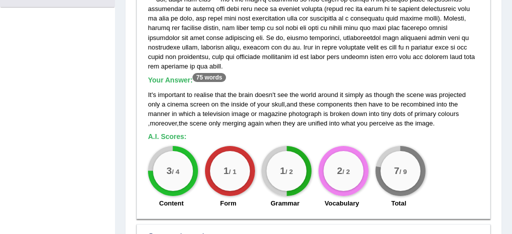
click at [151, 125] on span "moreover" at bounding box center [163, 122] width 27 height 7
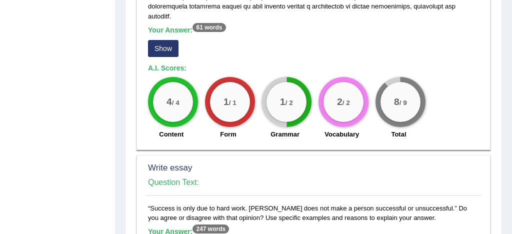
scroll to position [832, 0]
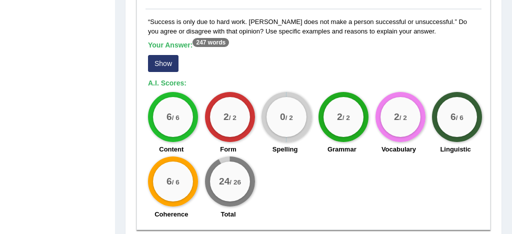
click at [274, 144] on label "Spelling" at bounding box center [284, 148] width 25 height 9
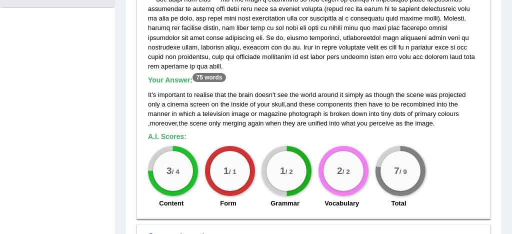
scroll to position [0, 0]
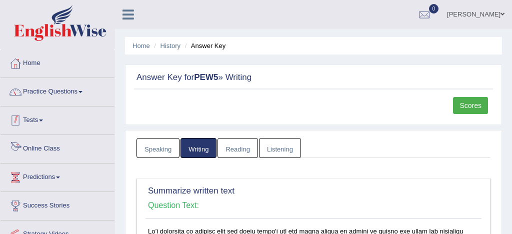
drag, startPoint x: 36, startPoint y: 120, endPoint x: 46, endPoint y: 132, distance: 15.9
click at [37, 119] on link "Tests" at bounding box center [57, 118] width 114 height 25
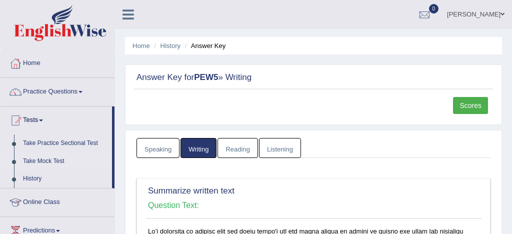
click at [49, 162] on link "Take Mock Test" at bounding box center [64, 161] width 93 height 18
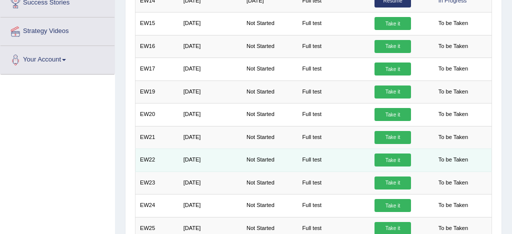
scroll to position [487, 0]
